Goal: Obtain resource: Download file/media

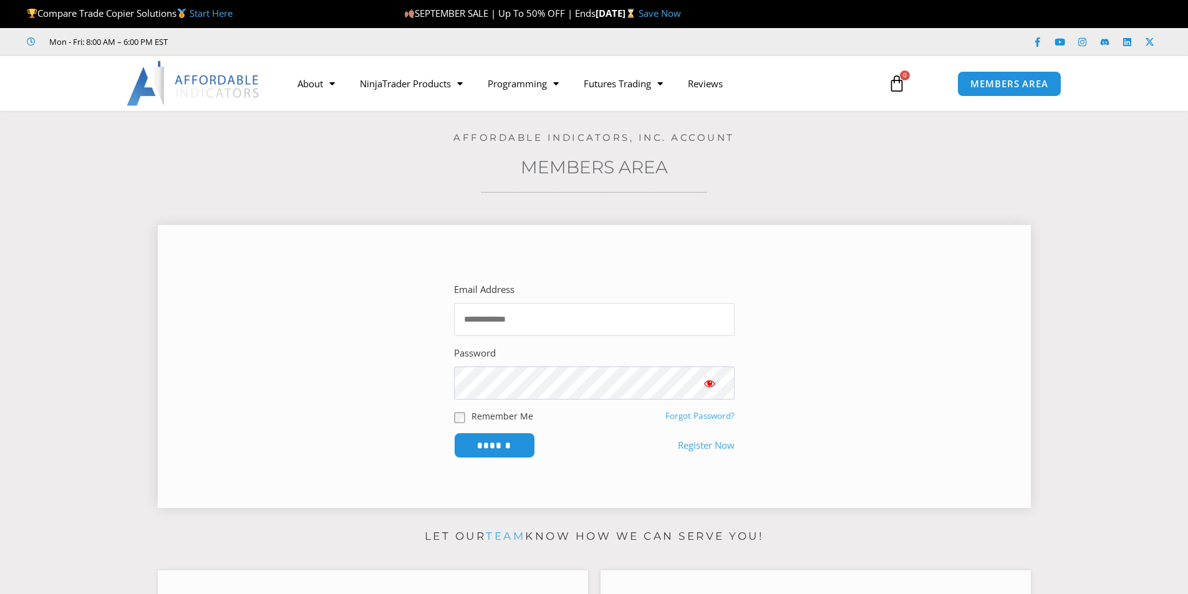
click at [497, 325] on input "Email Address" at bounding box center [594, 319] width 281 height 33
type input "**********"
click at [508, 322] on input "**********" at bounding box center [594, 319] width 281 height 33
drag, startPoint x: 578, startPoint y: 319, endPoint x: 320, endPoint y: 356, distance: 260.8
click at [320, 356] on section "**********" at bounding box center [594, 369] width 842 height 221
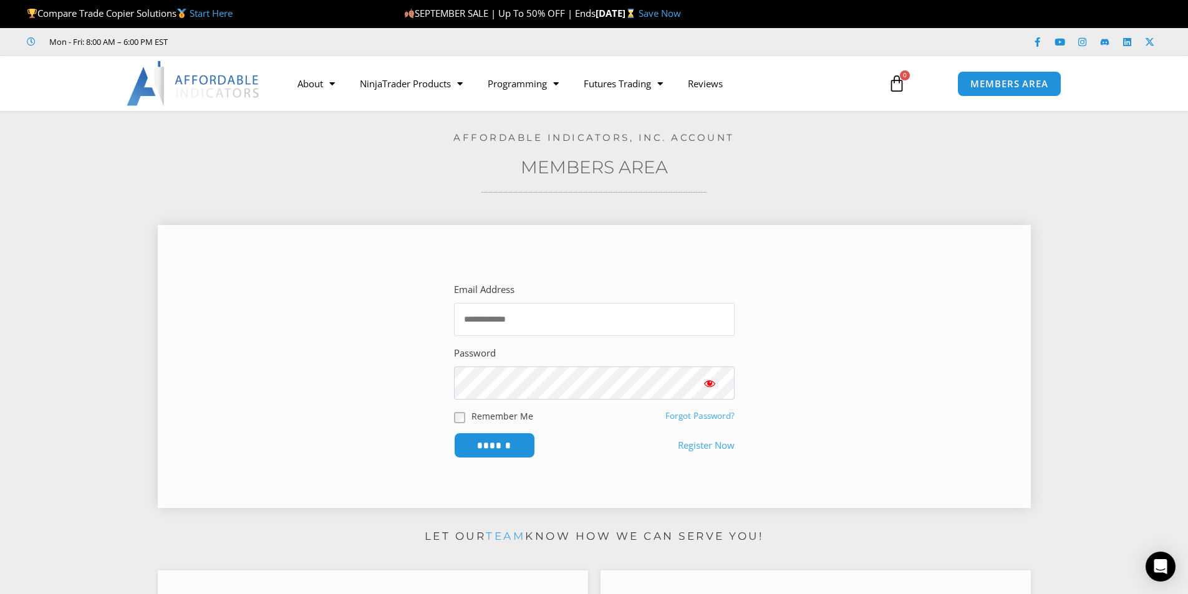
type input "**********"
click at [518, 442] on input "******" at bounding box center [493, 445] width 85 height 27
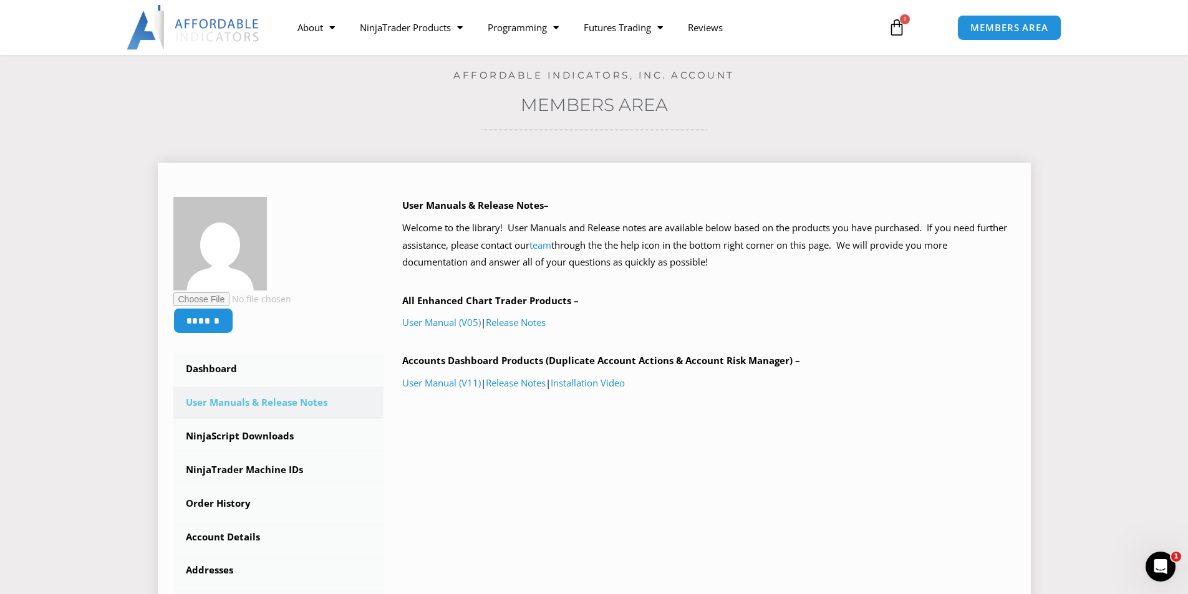
scroll to position [125, 0]
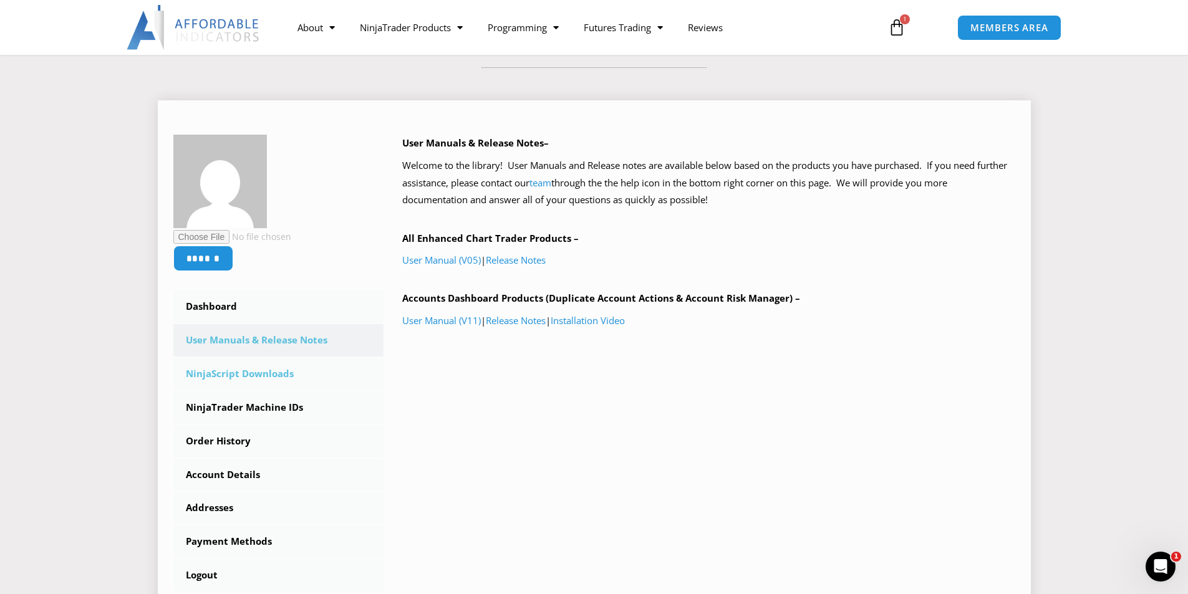
click at [261, 375] on link "NinjaScript Downloads" at bounding box center [278, 374] width 211 height 32
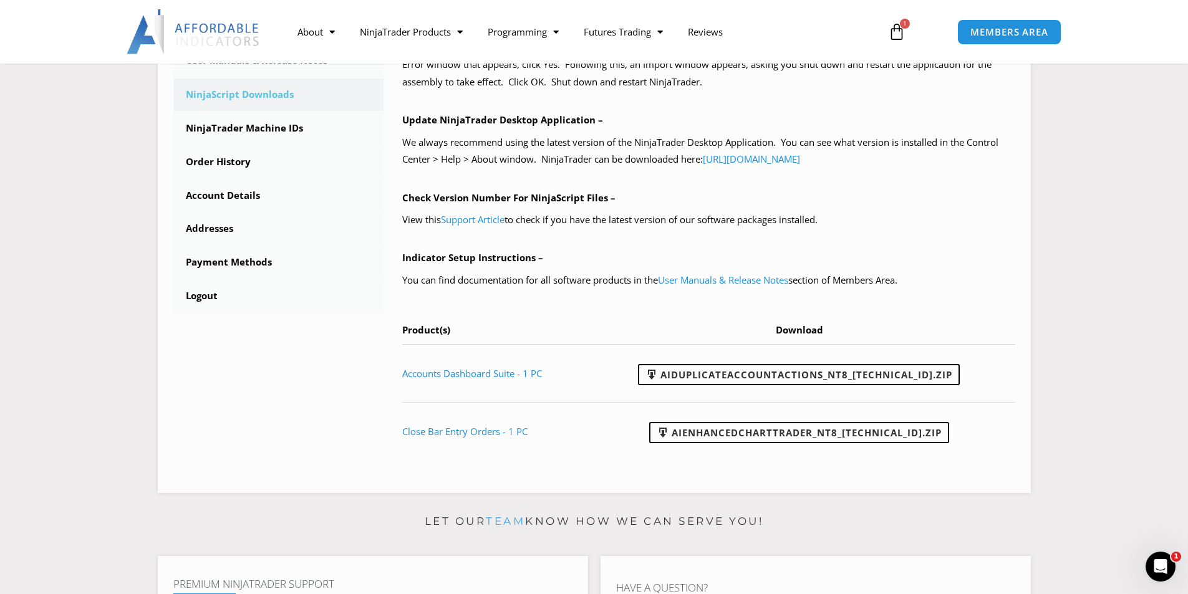
scroll to position [436, 0]
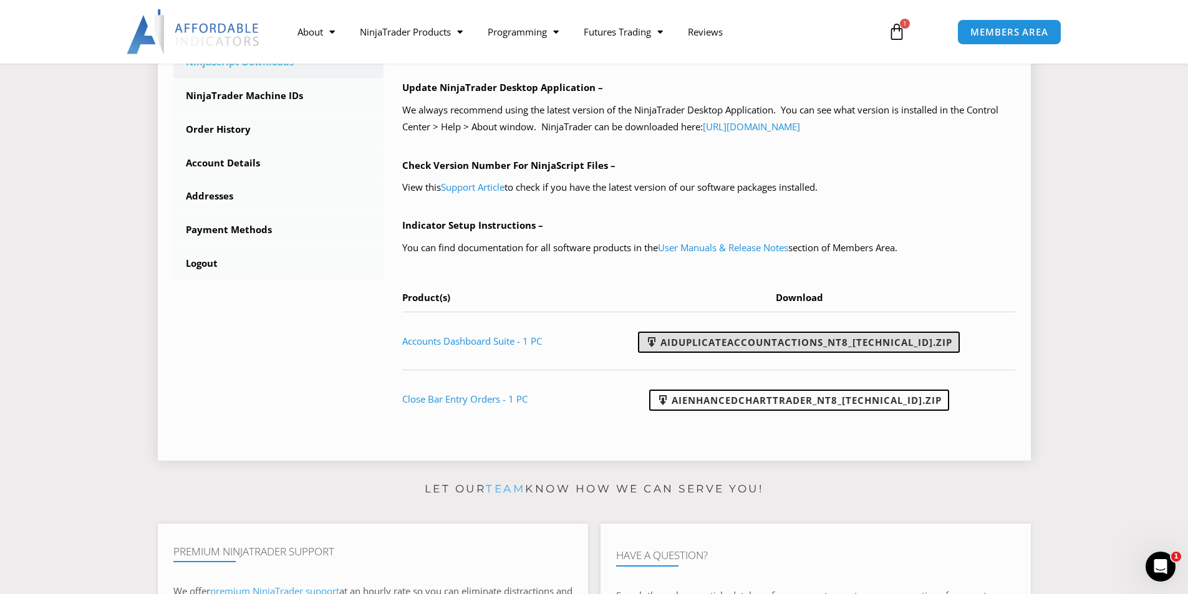
click at [831, 342] on link "AIDuplicateAccountActions_NT8_25.9.24.1.zip" at bounding box center [799, 342] width 322 height 21
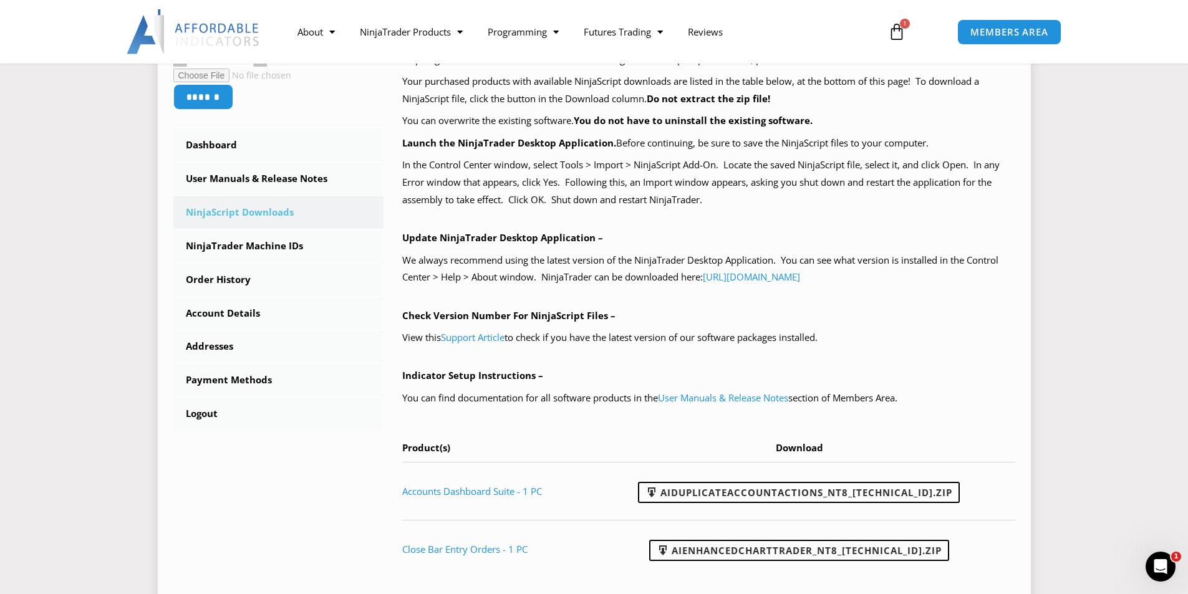
scroll to position [249, 0]
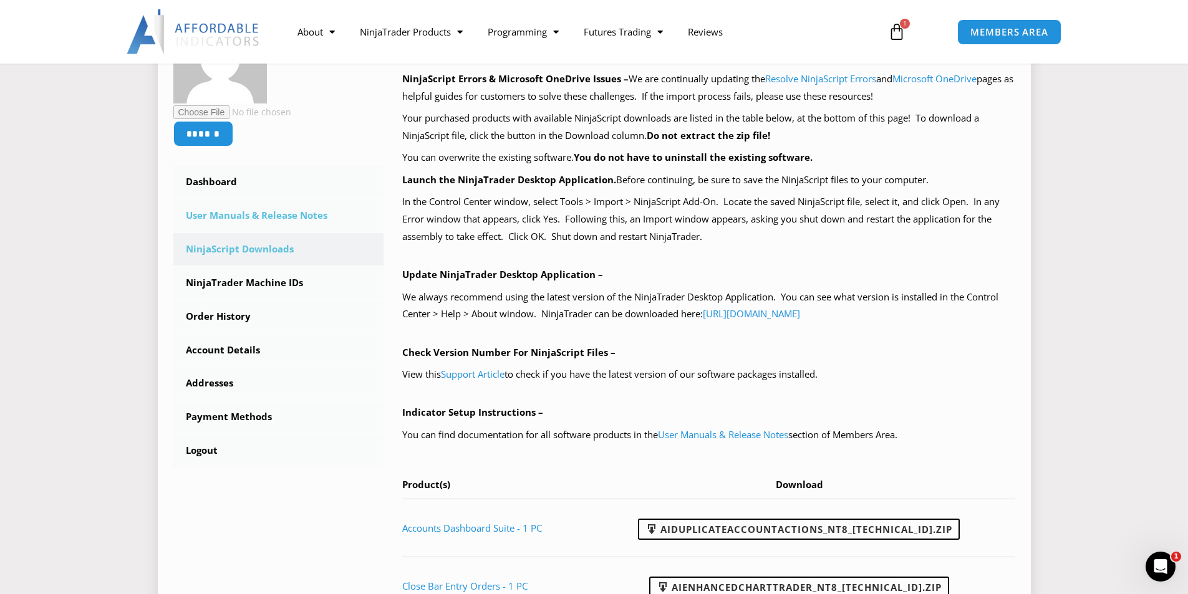
click at [259, 219] on link "User Manuals & Release Notes" at bounding box center [278, 216] width 211 height 32
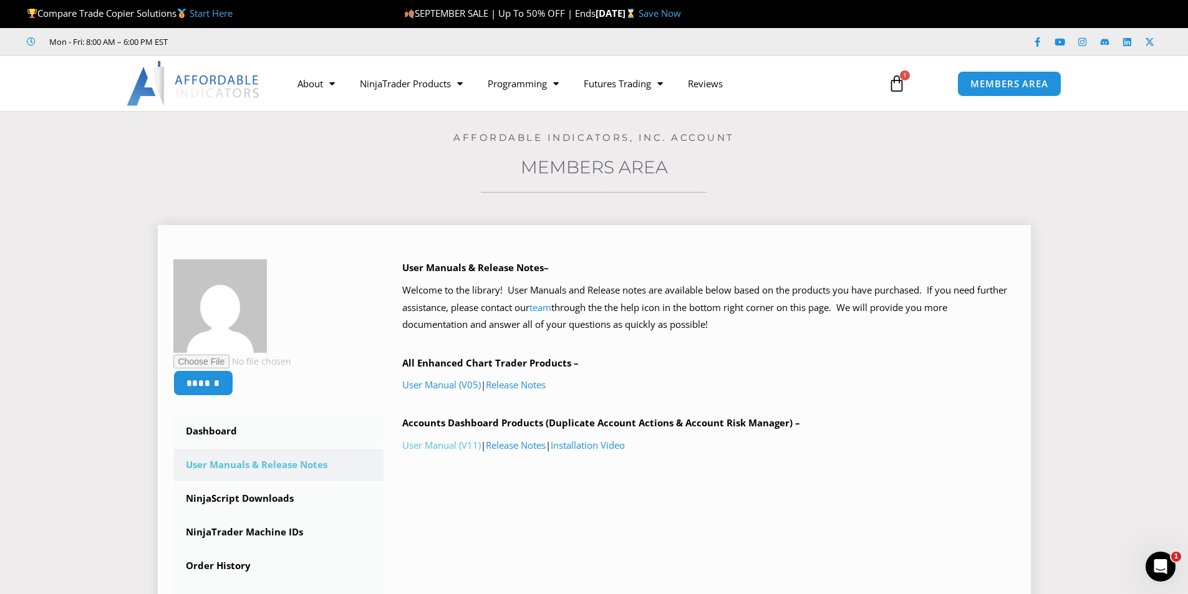
click at [463, 448] on link "User Manual (V11)" at bounding box center [441, 445] width 79 height 12
click at [525, 446] on link "Release Notes" at bounding box center [516, 445] width 60 height 12
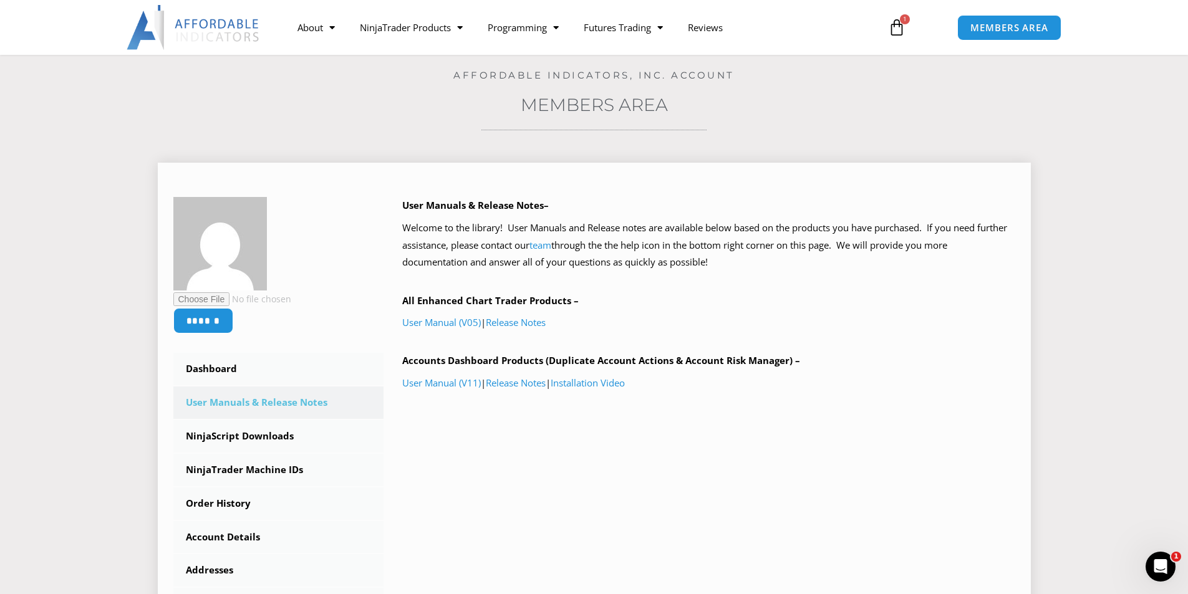
scroll to position [125, 0]
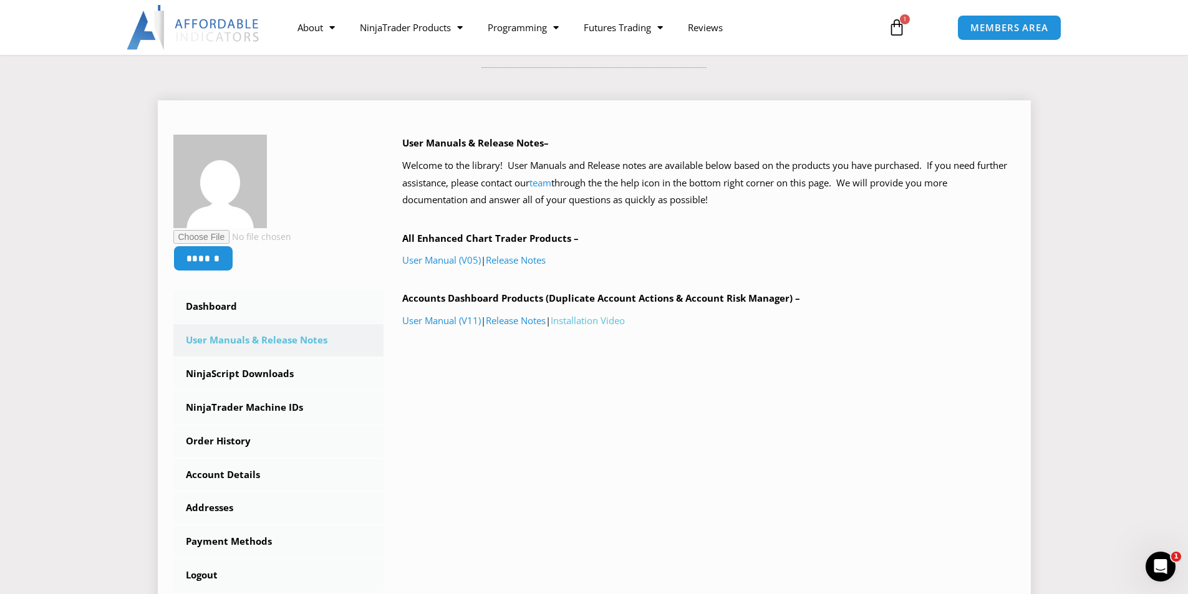
click at [618, 322] on link "Installation Video" at bounding box center [588, 320] width 74 height 12
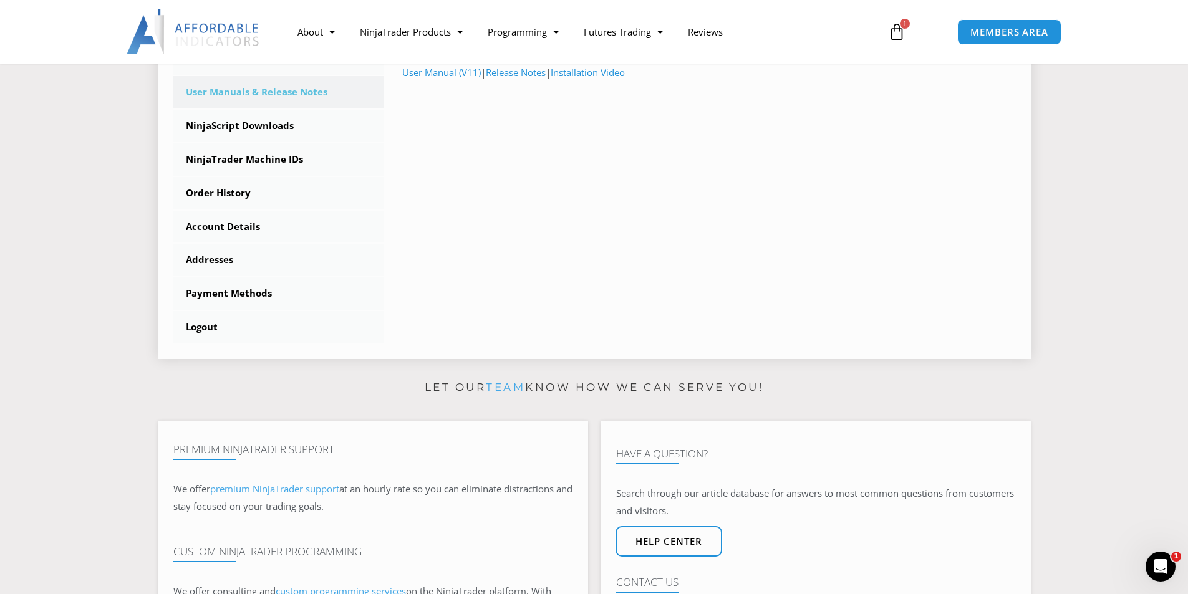
scroll to position [374, 0]
click at [1149, 559] on div "Open Intercom Messenger" at bounding box center [1158, 564] width 41 height 41
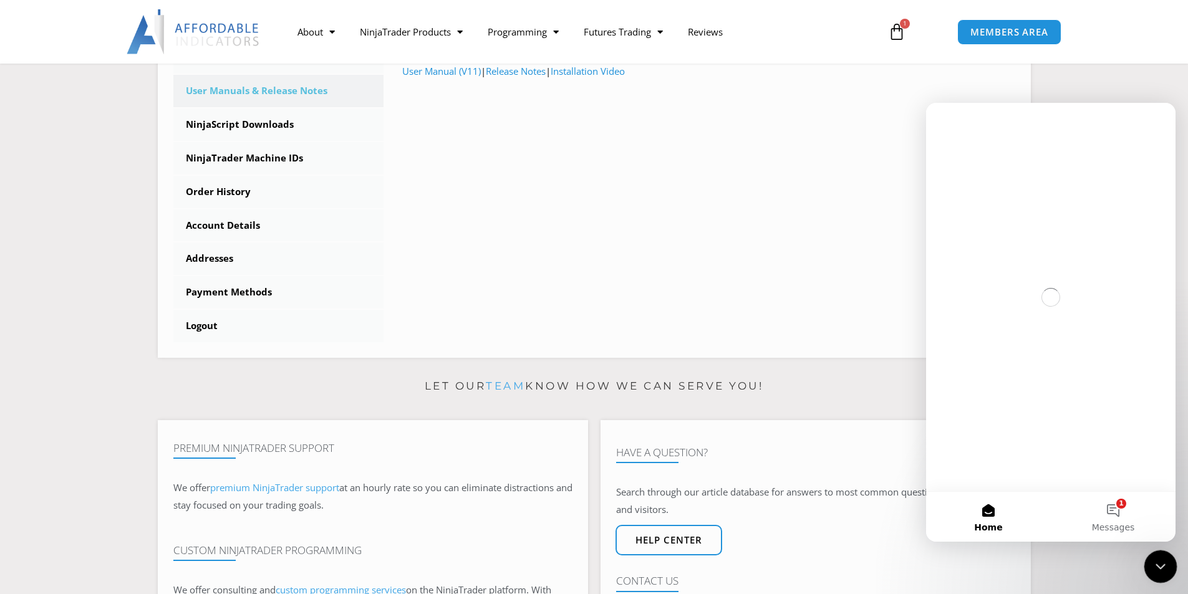
scroll to position [0, 0]
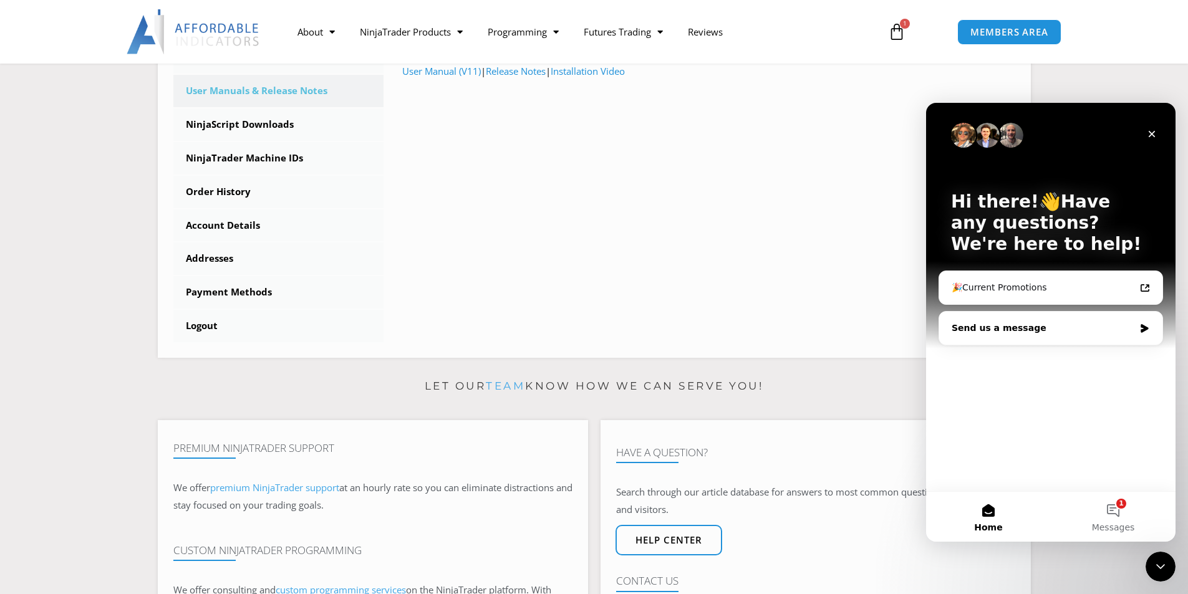
click at [991, 333] on div "Send us a message" at bounding box center [1042, 328] width 183 height 13
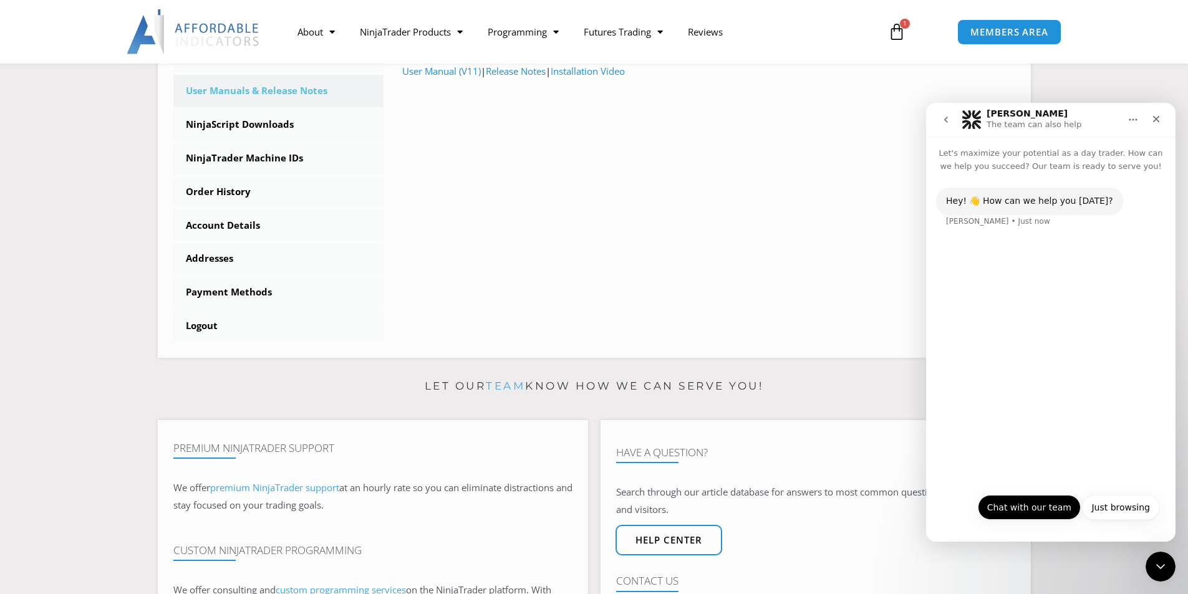
click at [1049, 508] on button "Chat with our team" at bounding box center [1029, 507] width 103 height 25
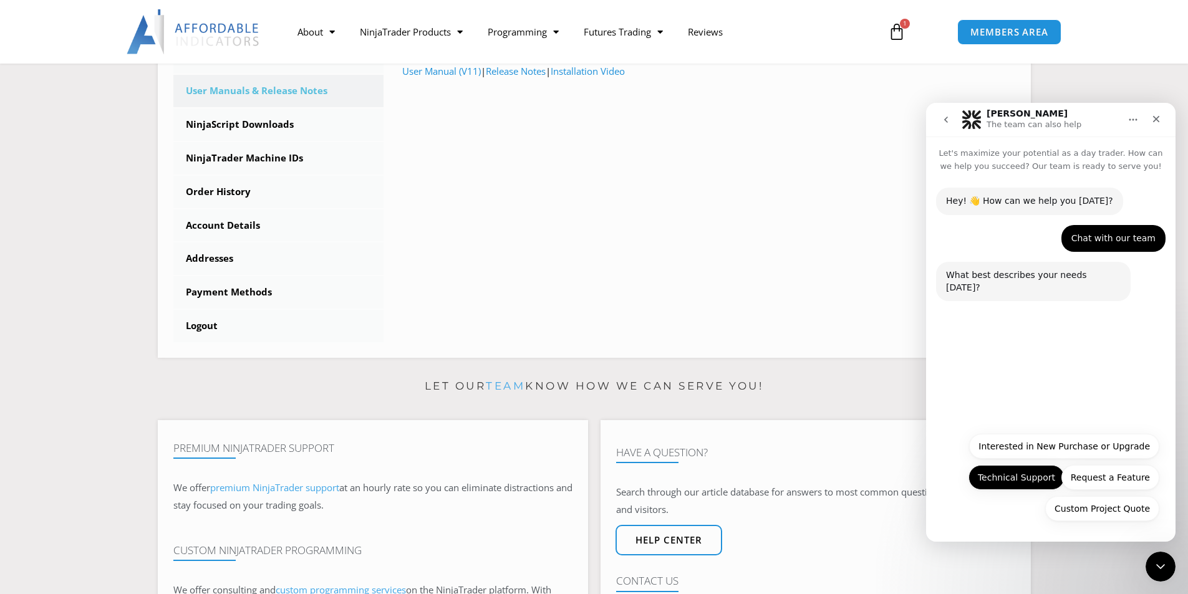
click at [1027, 470] on button "Technical Support" at bounding box center [1016, 477] width 96 height 25
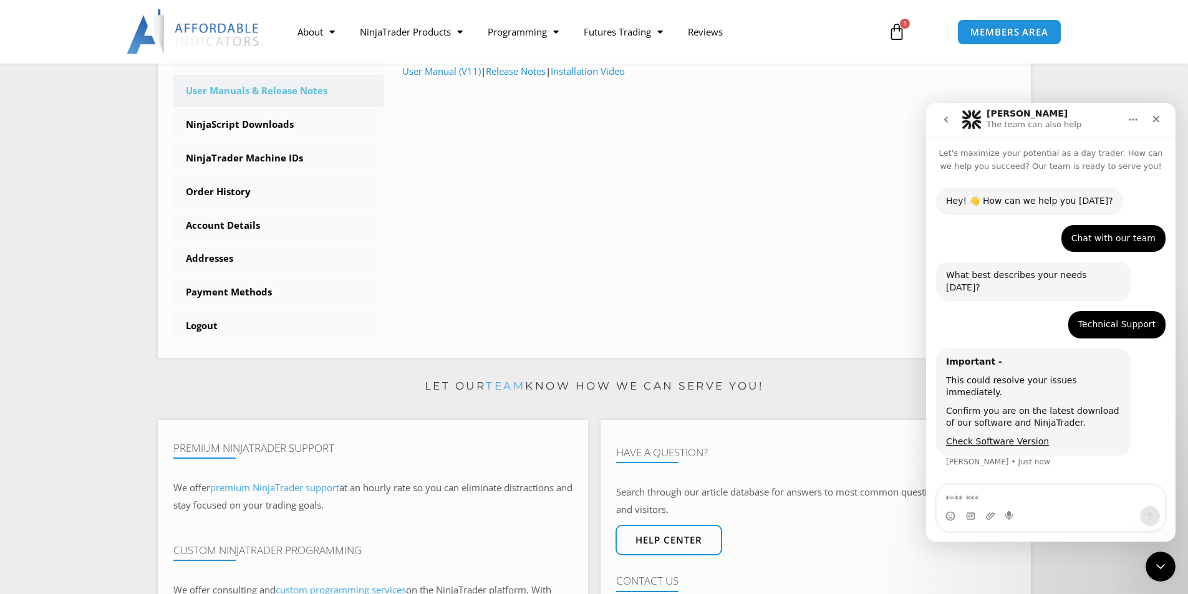
click at [997, 499] on textarea "Message…" at bounding box center [1050, 495] width 228 height 21
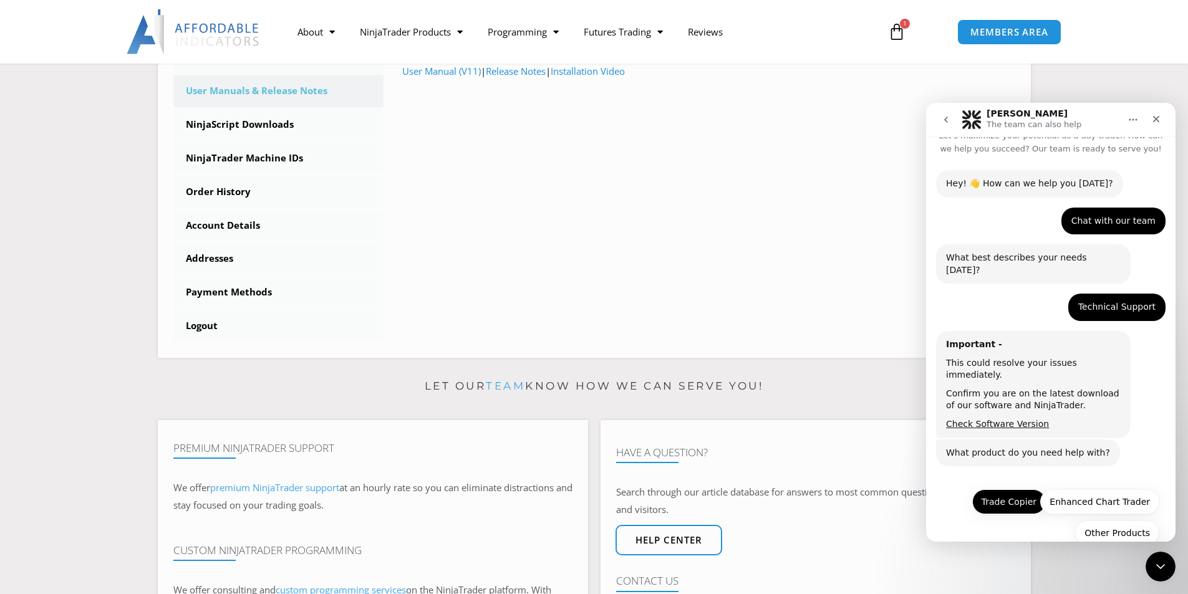
click at [999, 489] on button "Trade Copier" at bounding box center [1009, 501] width 74 height 25
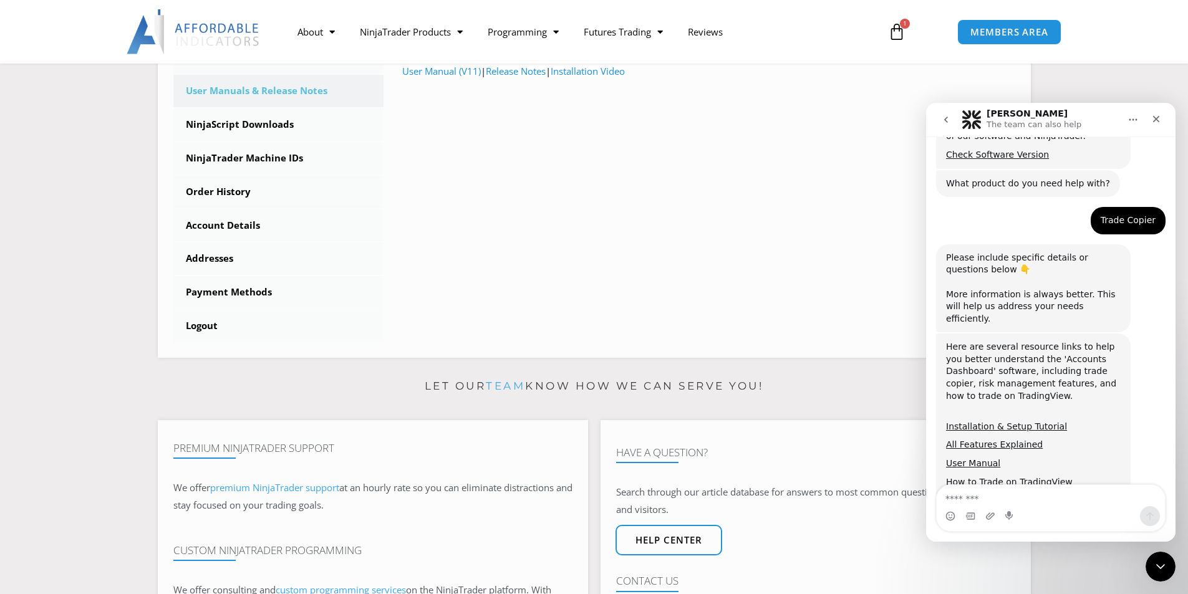
scroll to position [315, 0]
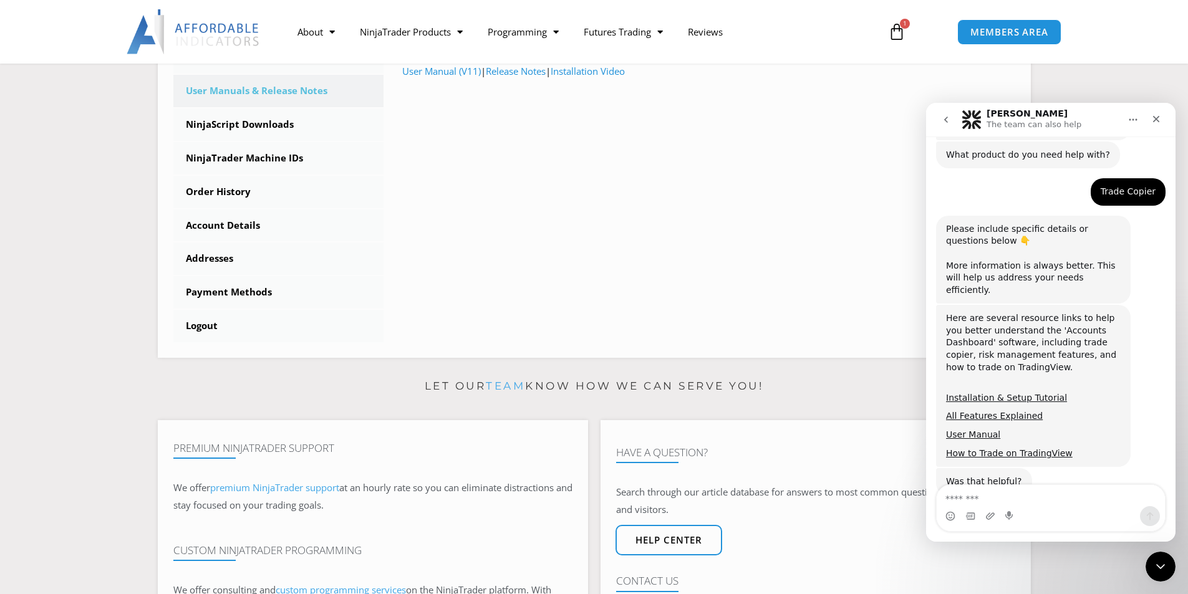
click at [983, 494] on textarea "Message…" at bounding box center [1050, 495] width 228 height 21
type textarea "**********"
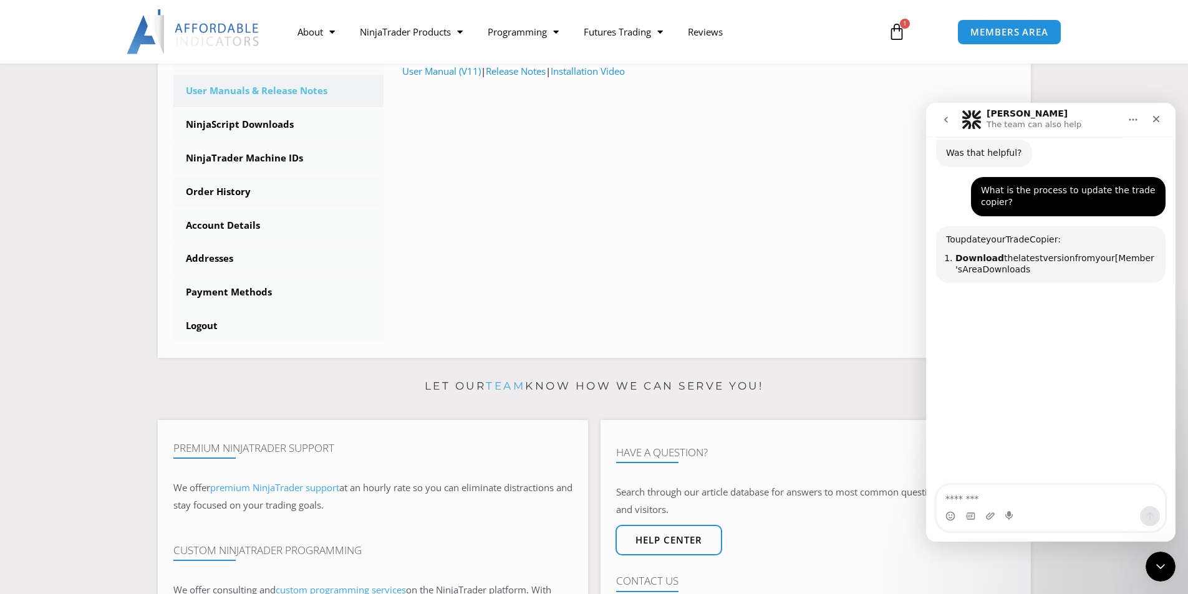
scroll to position [651, 0]
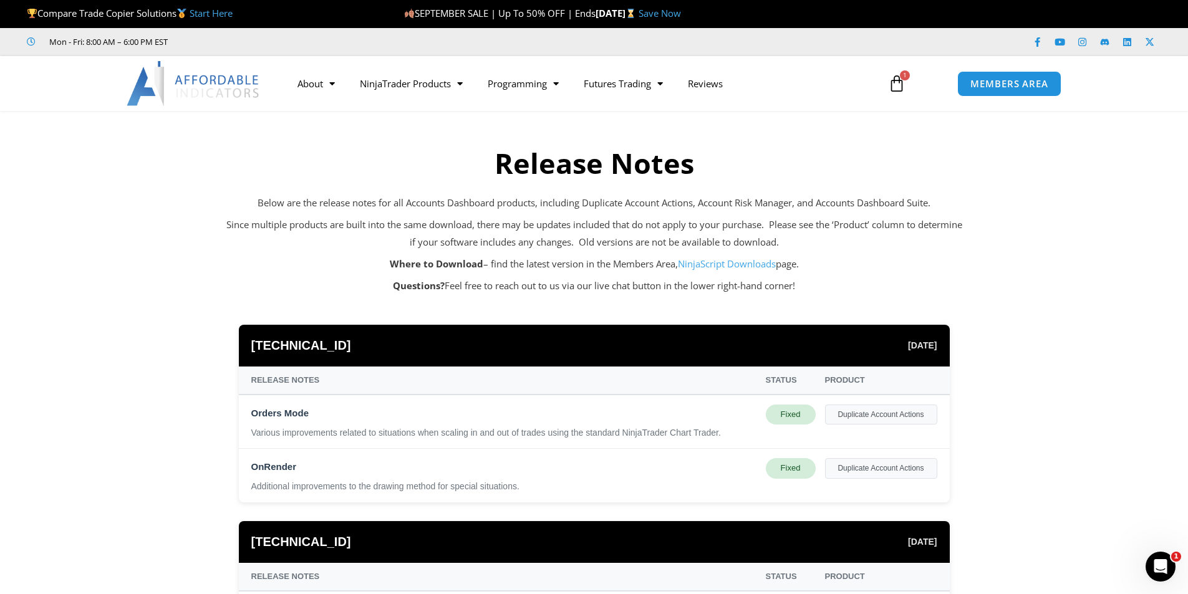
click at [898, 85] on icon at bounding box center [896, 83] width 17 height 17
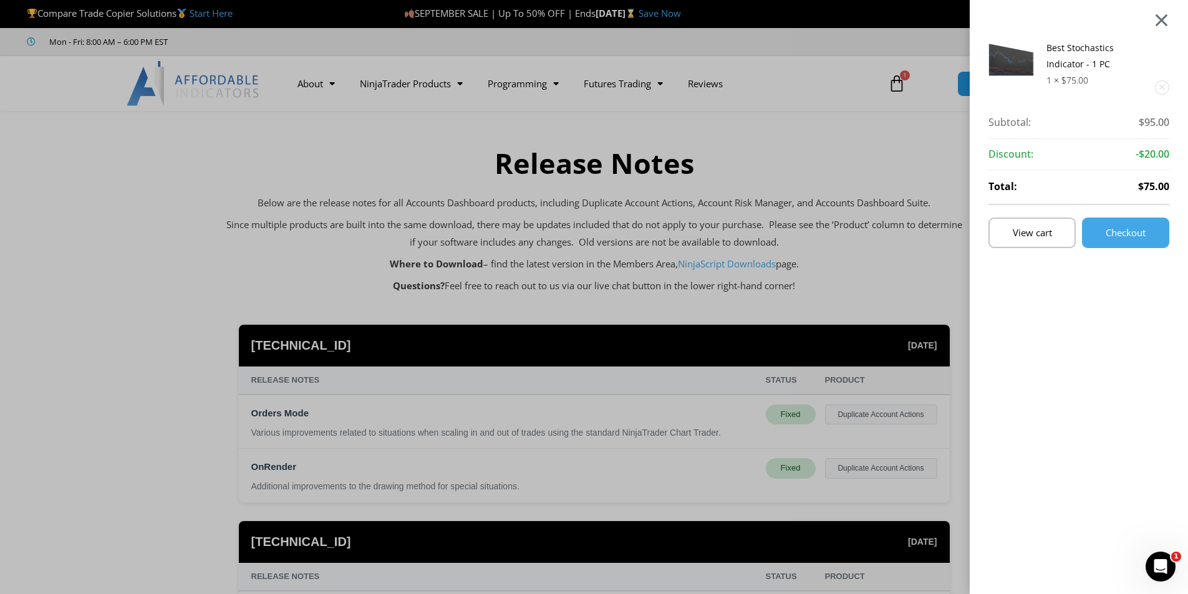
click at [1169, 14] on div at bounding box center [1161, 19] width 16 height 15
